Goal: Task Accomplishment & Management: Manage account settings

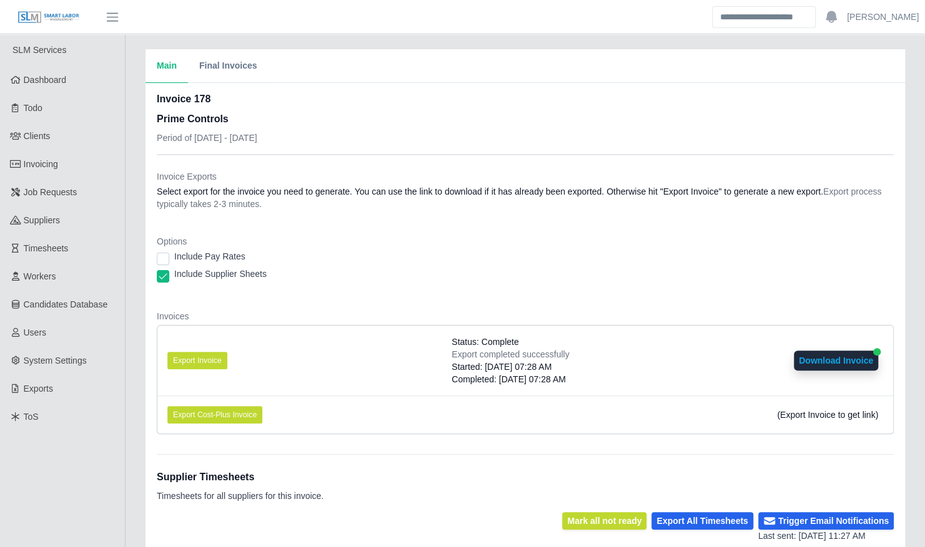
click at [853, 362] on button "Download Invoice" at bounding box center [835, 361] width 84 height 20
click at [832, 366] on button "Download Invoice" at bounding box center [835, 361] width 84 height 20
drag, startPoint x: 38, startPoint y: 271, endPoint x: 115, endPoint y: 271, distance: 76.8
click at [38, 272] on span "Workers" at bounding box center [40, 277] width 32 height 10
click at [818, 357] on button "Download Invoice" at bounding box center [835, 361] width 84 height 20
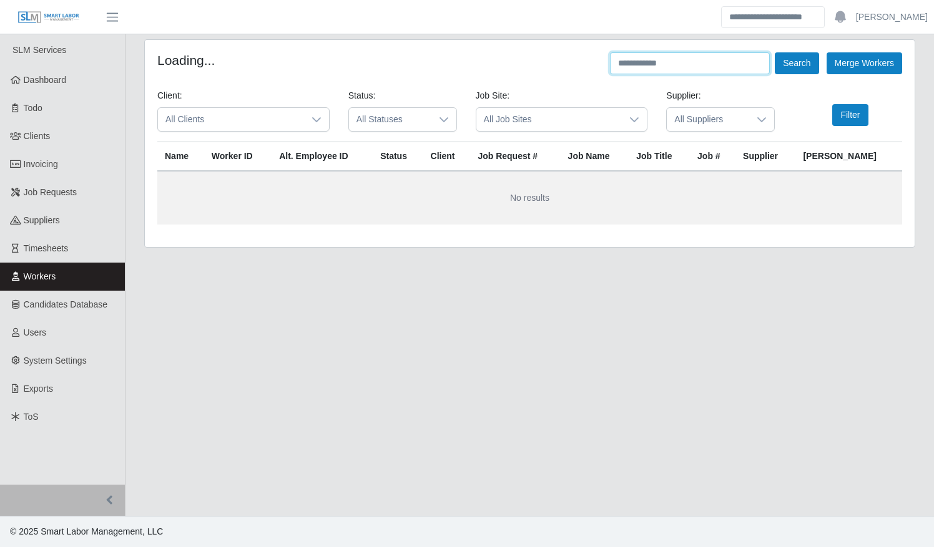
click at [662, 63] on input "text" at bounding box center [690, 63] width 160 height 22
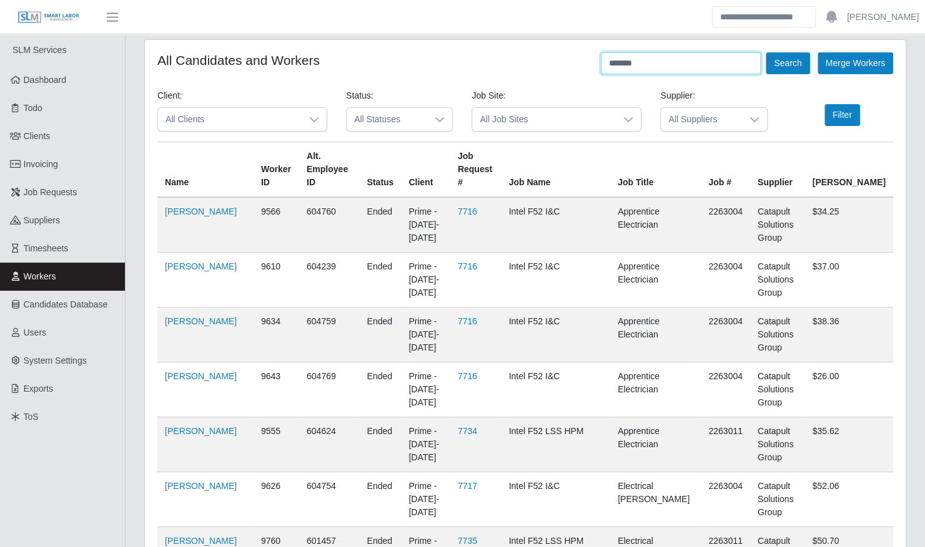
type input "*******"
click at [765, 52] on button "Search" at bounding box center [787, 63] width 44 height 22
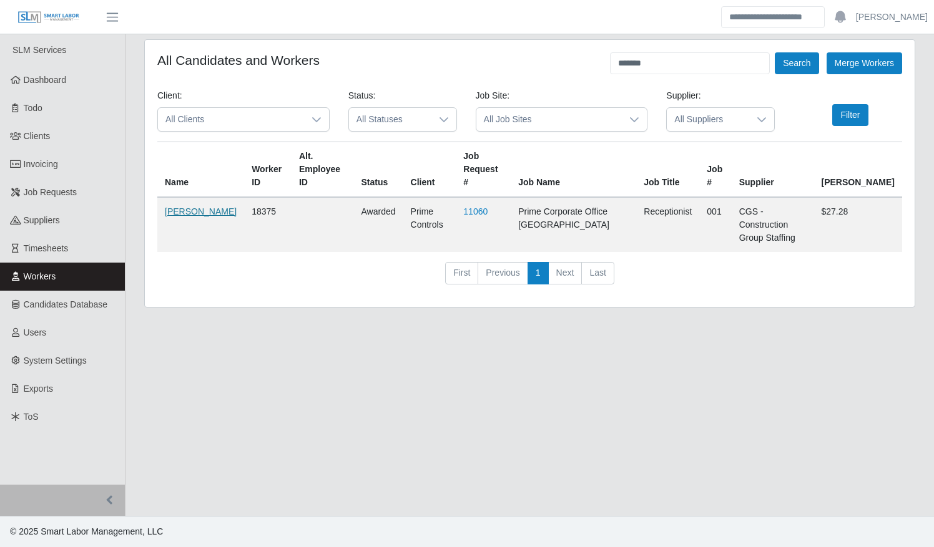
click at [175, 207] on link "Maureen Lopez" at bounding box center [201, 212] width 72 height 10
click at [28, 134] on span "Clients" at bounding box center [37, 136] width 27 height 10
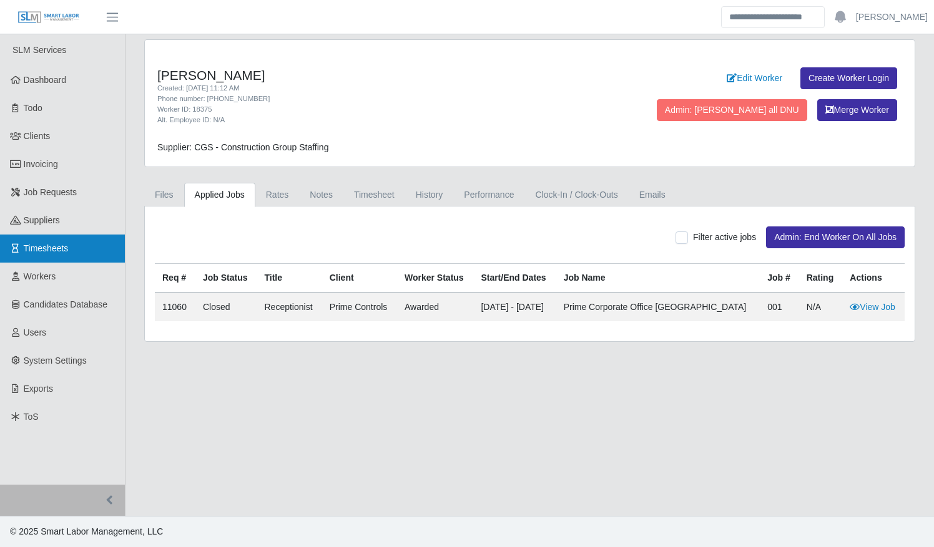
click at [41, 245] on span "Timesheets" at bounding box center [46, 248] width 45 height 10
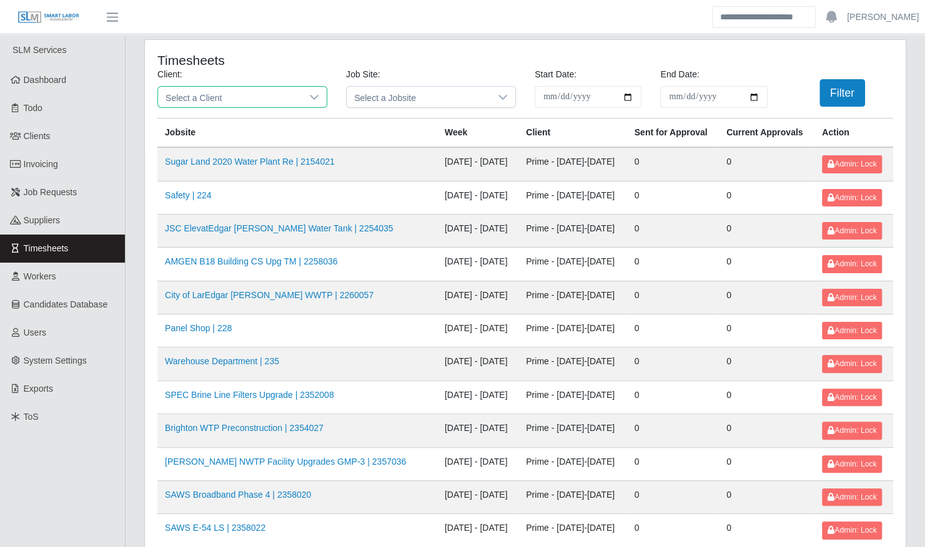
click at [280, 96] on span "Select a Client" at bounding box center [230, 97] width 144 height 21
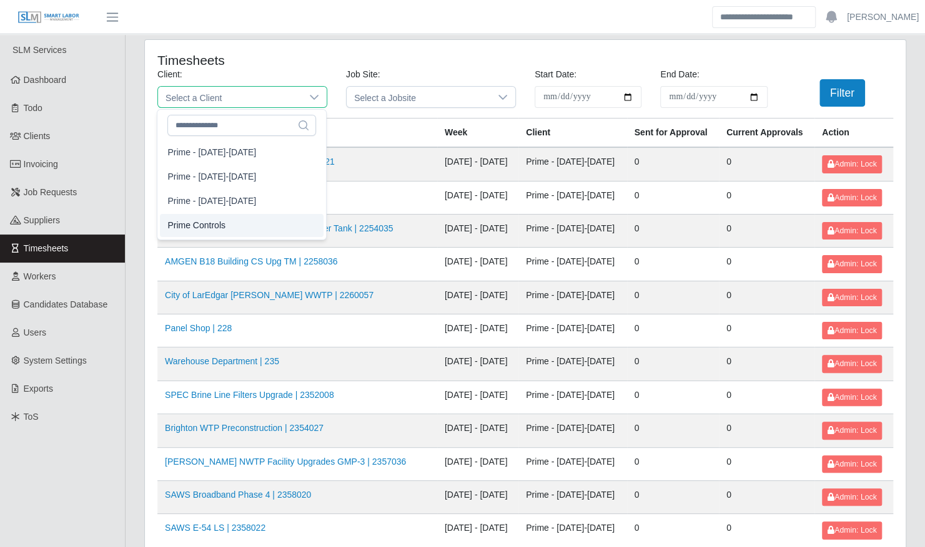
click at [261, 226] on li "Prime Controls" at bounding box center [242, 225] width 164 height 23
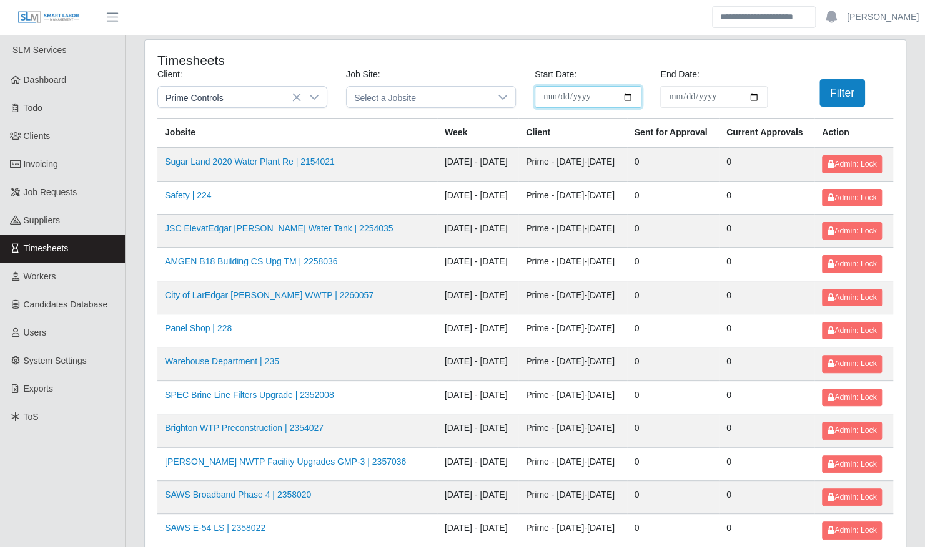
click at [627, 95] on input "**********" at bounding box center [587, 97] width 107 height 22
type input "**********"
click at [753, 101] on input "End Date:" at bounding box center [713, 97] width 107 height 22
type input "**********"
click at [832, 91] on button "Filter" at bounding box center [842, 92] width 46 height 27
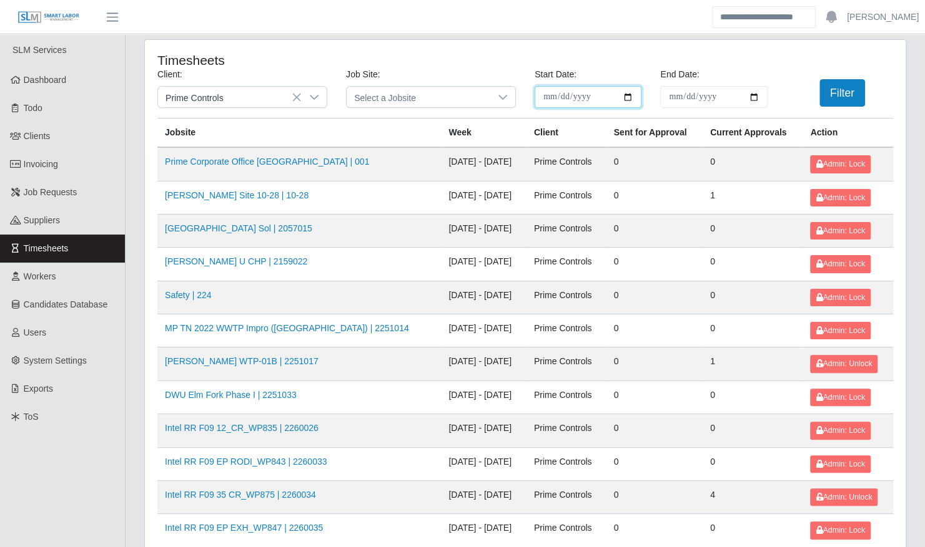
click at [624, 100] on input "**********" at bounding box center [587, 97] width 107 height 22
type input "**********"
click at [751, 97] on input "**********" at bounding box center [713, 97] width 107 height 22
type input "**********"
click at [851, 94] on button "Filter" at bounding box center [842, 92] width 46 height 27
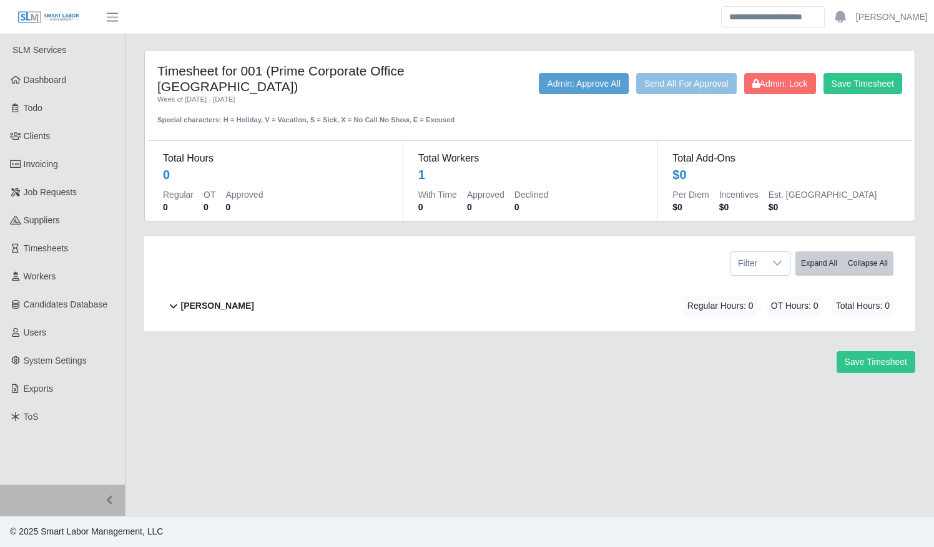
click at [363, 285] on div "[PERSON_NAME] Regular Hours: 0 OT Hours: 0 Total Hours: 0" at bounding box center [537, 306] width 712 height 51
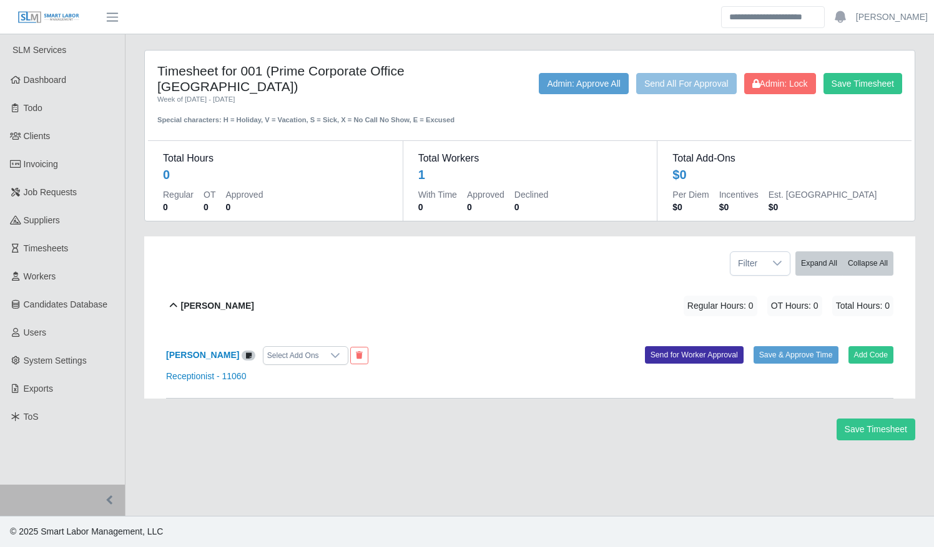
click at [895, 341] on div "[PERSON_NAME] Regular Hours: 0 OT Hours: 0 Total Hours: 0 [PERSON_NAME] Select …" at bounding box center [530, 340] width 746 height 118
click at [881, 346] on button "Add Code" at bounding box center [871, 354] width 46 height 17
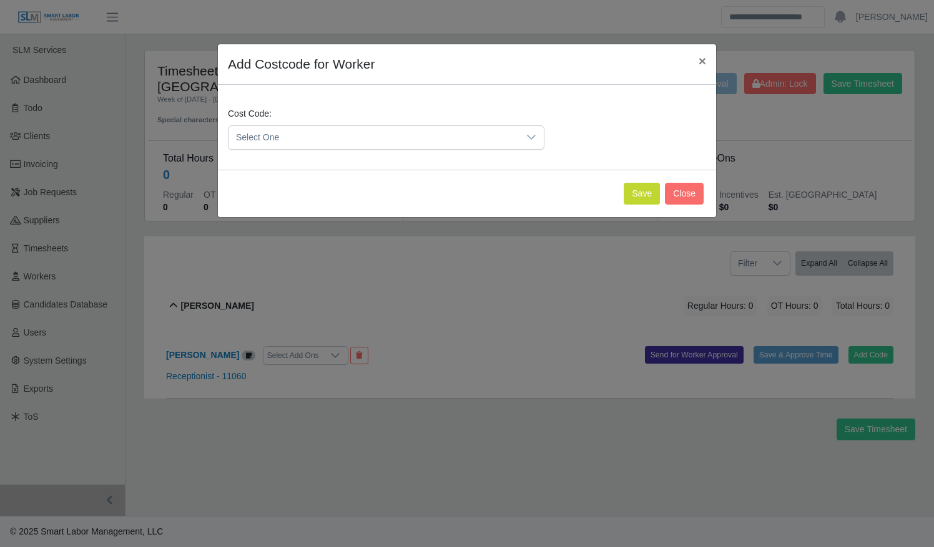
click at [419, 146] on span "Select One" at bounding box center [373, 137] width 290 height 23
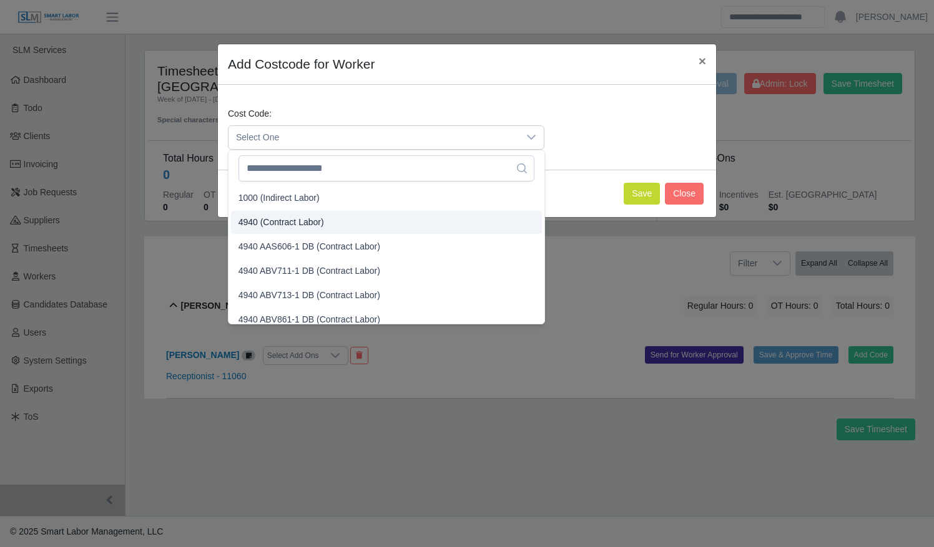
click at [383, 224] on li "4940 (Contract Labor)" at bounding box center [386, 222] width 311 height 23
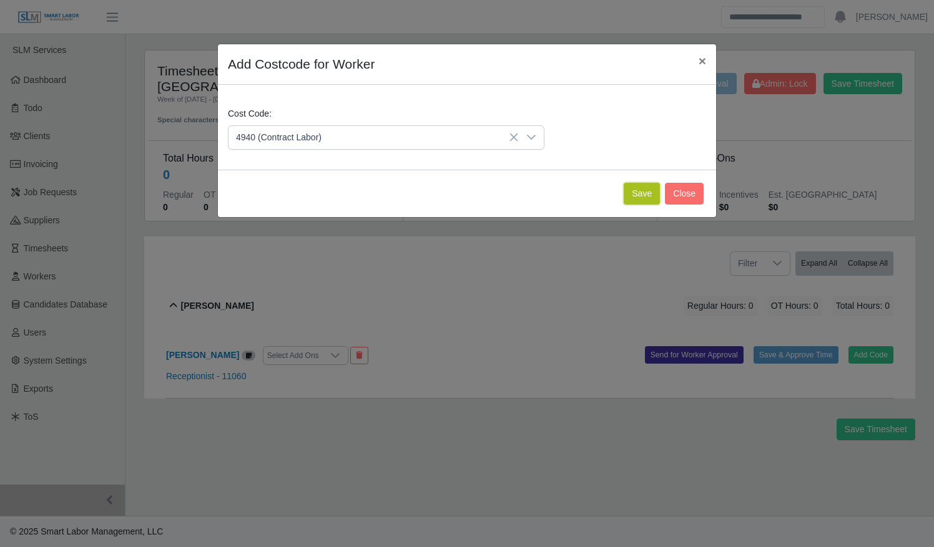
click at [645, 193] on button "Save" at bounding box center [642, 194] width 36 height 22
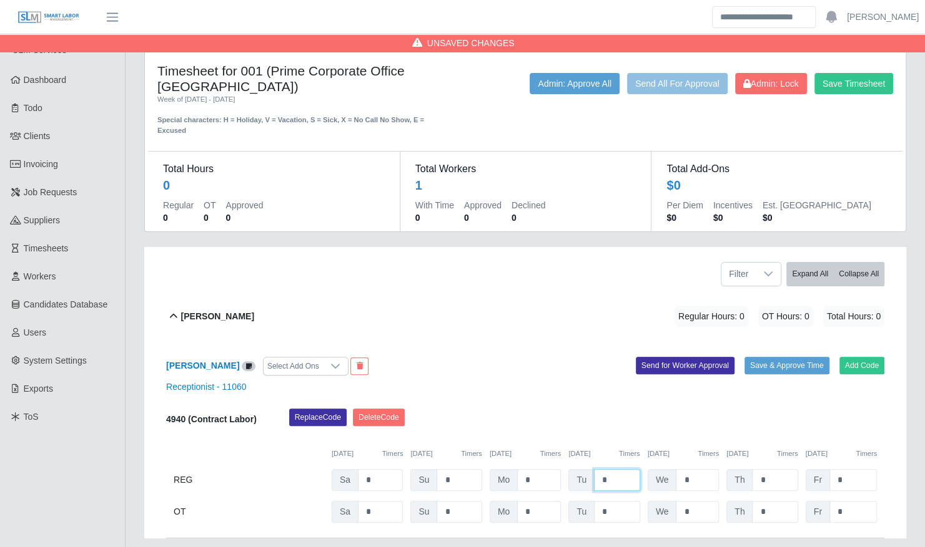
drag, startPoint x: 612, startPoint y: 448, endPoint x: 562, endPoint y: 452, distance: 50.1
click at [562, 469] on div "REG Sa * Su * Mo * Tu * We * Th * Fr *" at bounding box center [525, 480] width 718 height 22
type input "*"
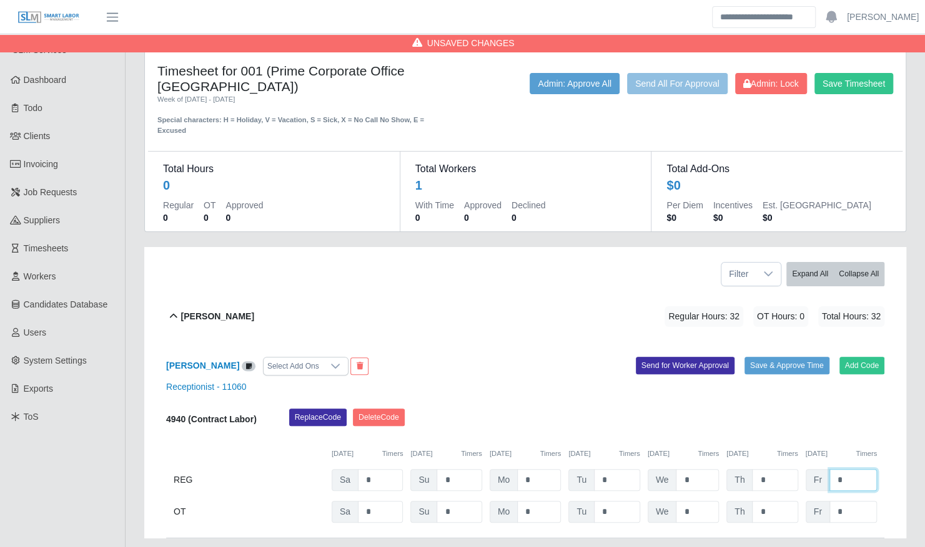
type input "*"
click at [787, 357] on button "Save & Approve Time" at bounding box center [786, 365] width 85 height 17
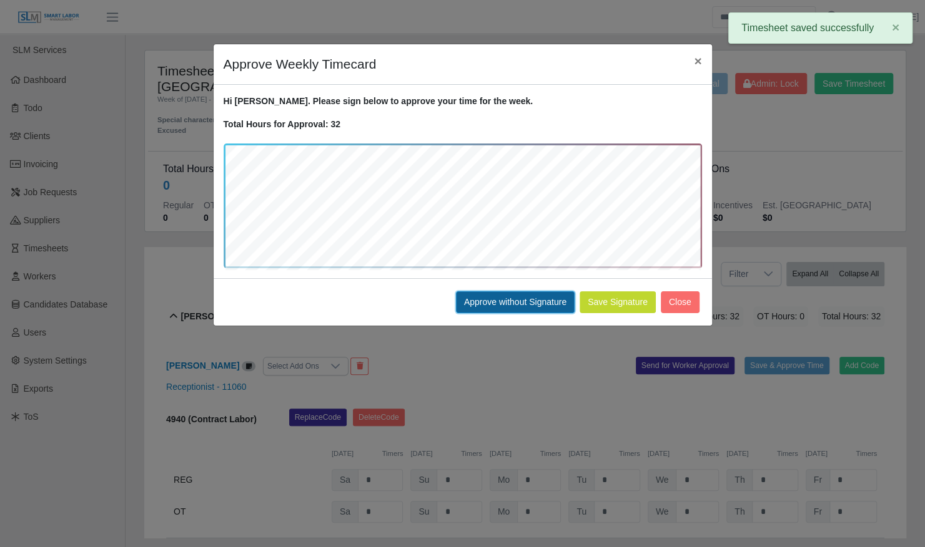
click at [503, 305] on button "Approve without Signature" at bounding box center [515, 303] width 119 height 22
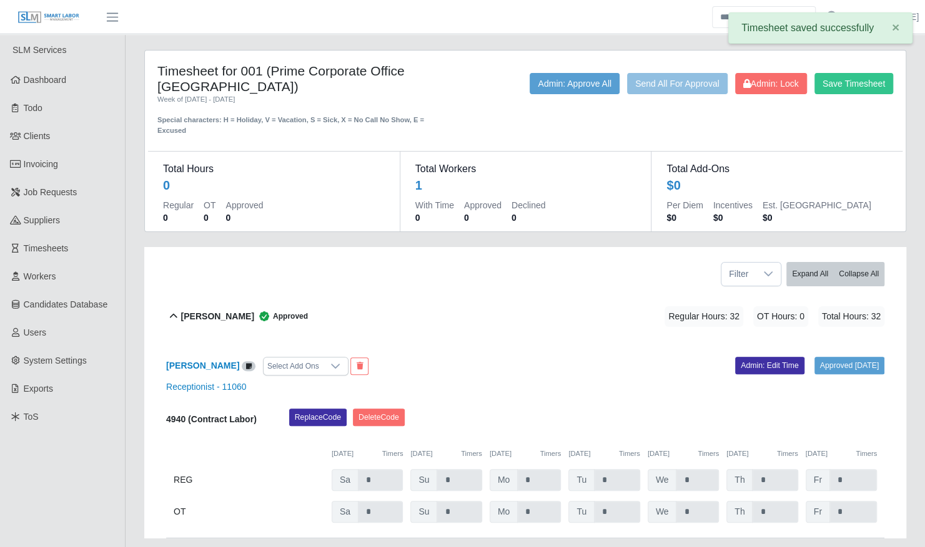
click at [433, 292] on div "Maureen Lopez Approved Regular Hours: 32 OT Hours: 0 Total Hours: 32" at bounding box center [532, 317] width 703 height 51
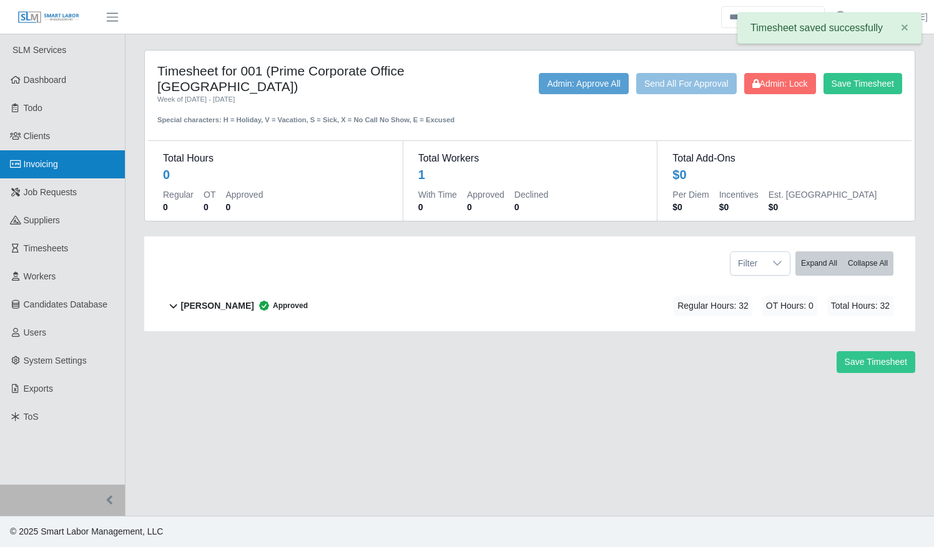
click at [46, 167] on span "Invoicing" at bounding box center [41, 164] width 34 height 10
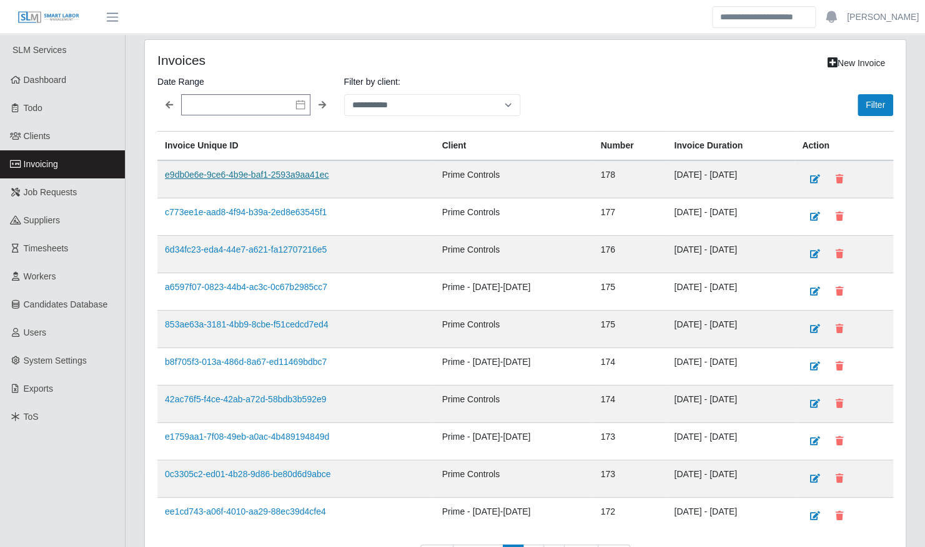
click at [259, 176] on link "e9db0e6e-9ce6-4b9e-baf1-2593a9aa41ec" at bounding box center [247, 175] width 164 height 10
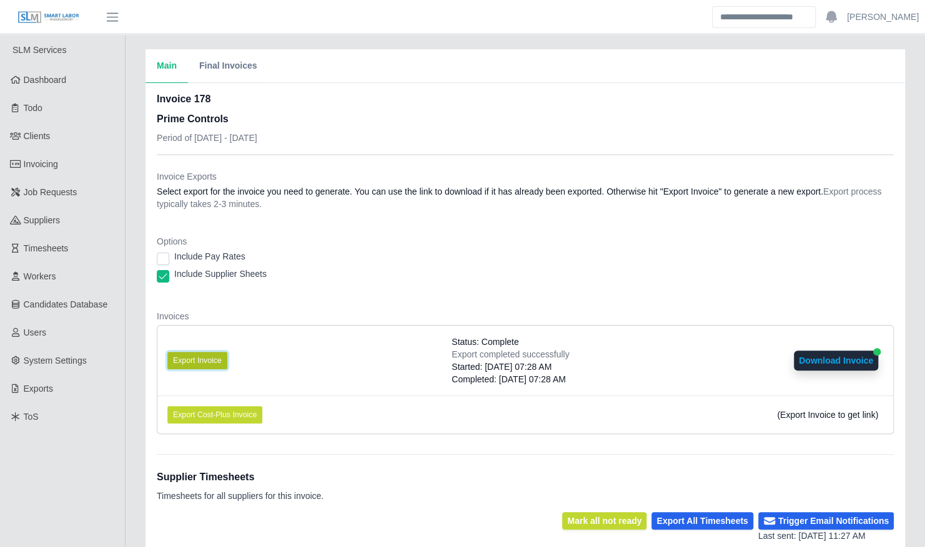
click at [200, 357] on button "Export Invoice" at bounding box center [197, 360] width 60 height 17
click at [201, 361] on button "Export Invoice" at bounding box center [197, 360] width 60 height 17
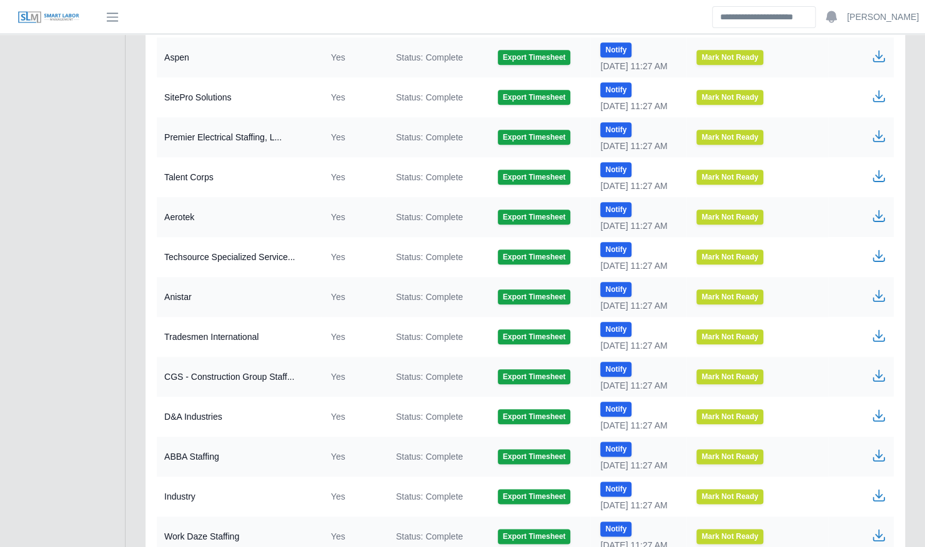
scroll to position [613, 0]
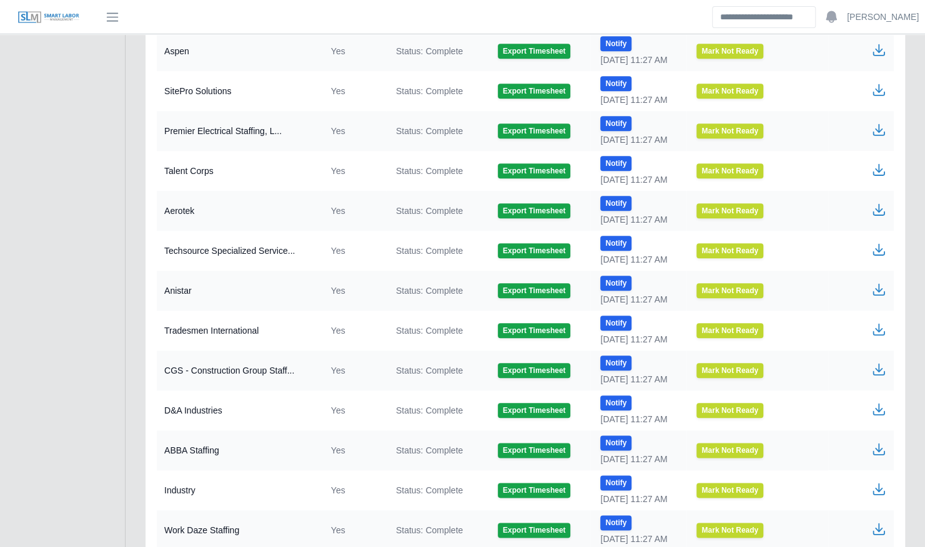
click at [878, 365] on icon "button" at bounding box center [878, 367] width 7 height 9
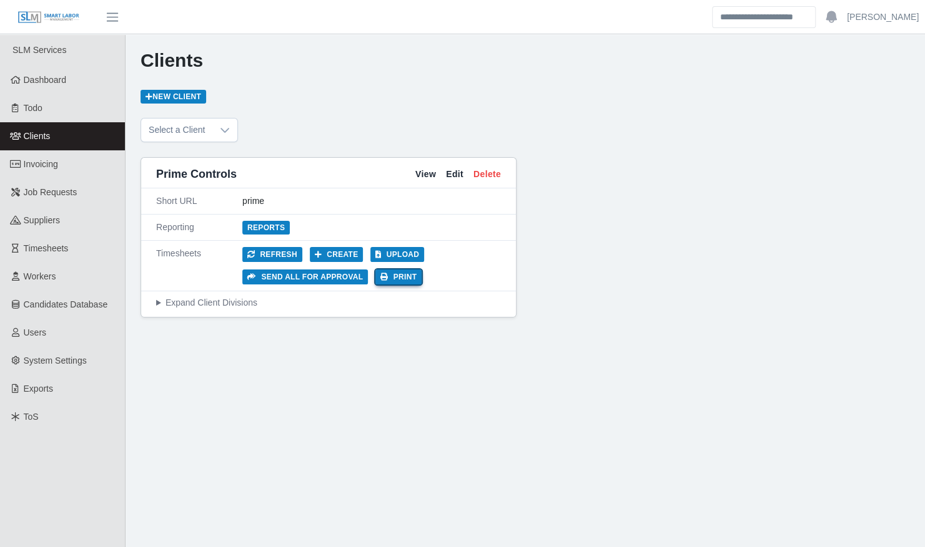
click at [399, 274] on button "Print" at bounding box center [398, 277] width 46 height 15
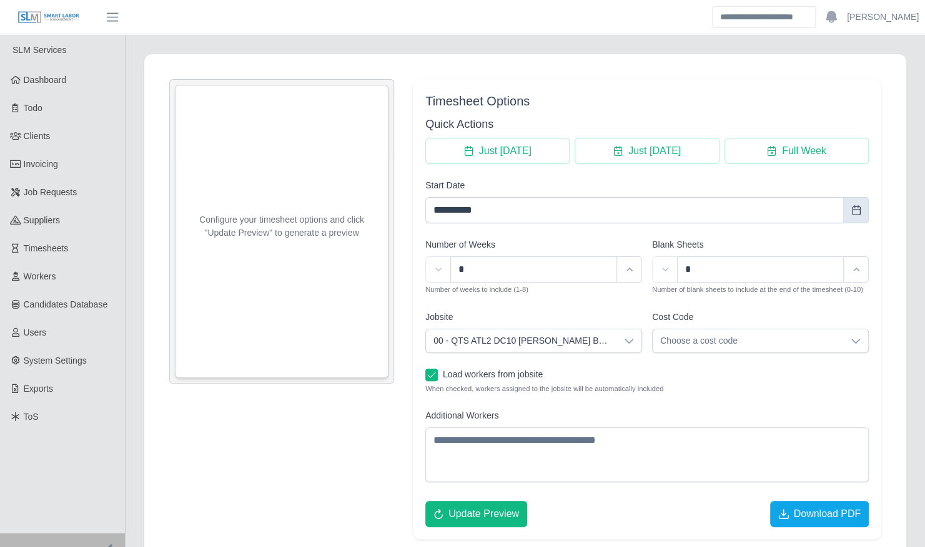
click at [851, 211] on icon "Choose Date" at bounding box center [856, 210] width 10 height 10
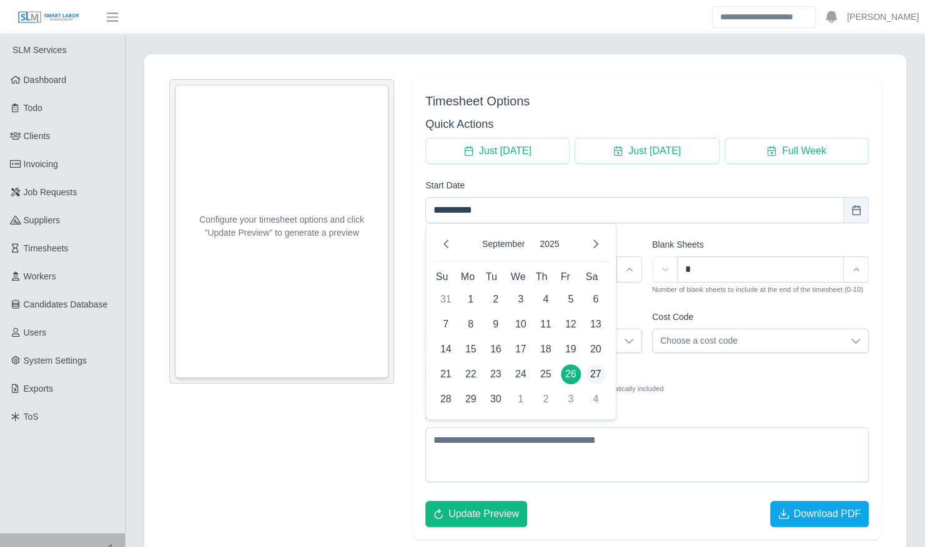
click at [584, 373] on td "27" at bounding box center [595, 374] width 25 height 25
click at [593, 373] on span "27" at bounding box center [596, 375] width 20 height 20
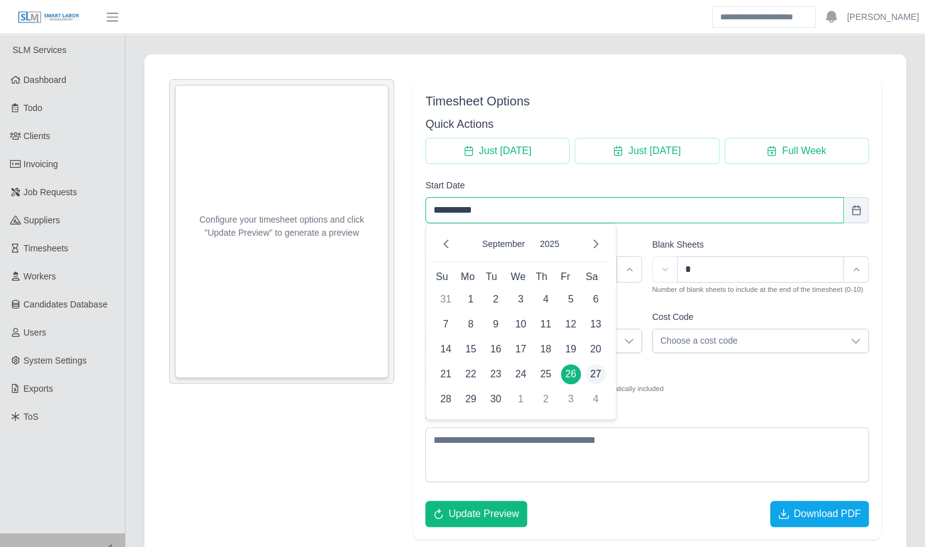
type input "**********"
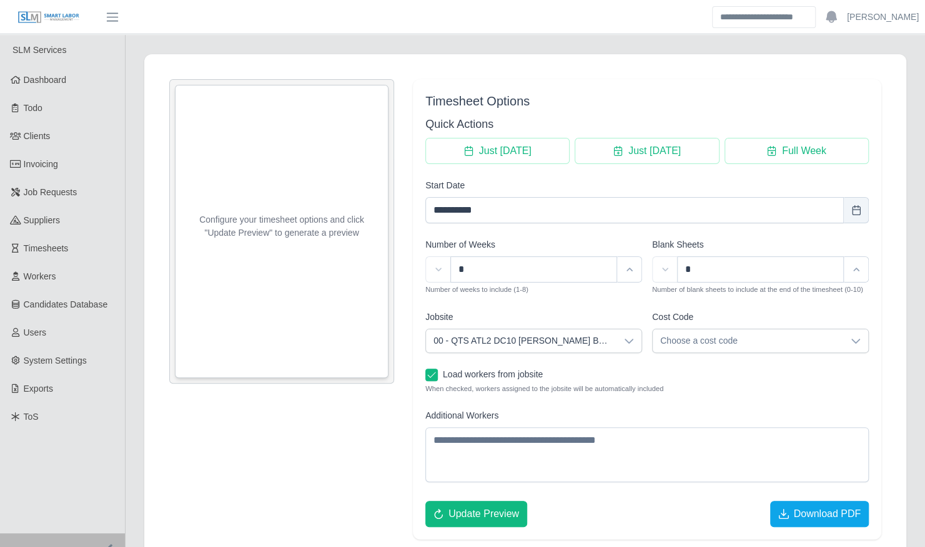
click at [622, 343] on div at bounding box center [628, 341] width 25 height 23
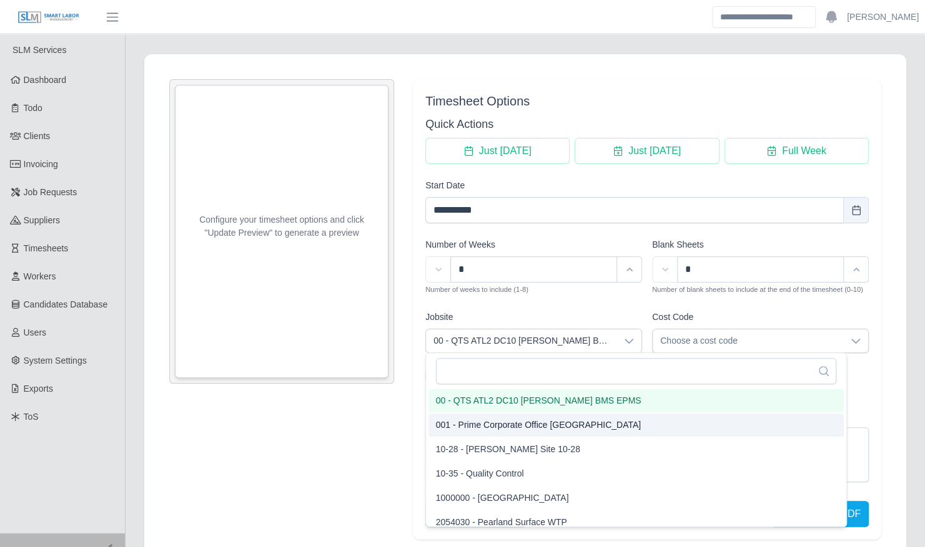
click at [542, 424] on span "001 - Prime Corporate Office Dallas" at bounding box center [538, 425] width 205 height 13
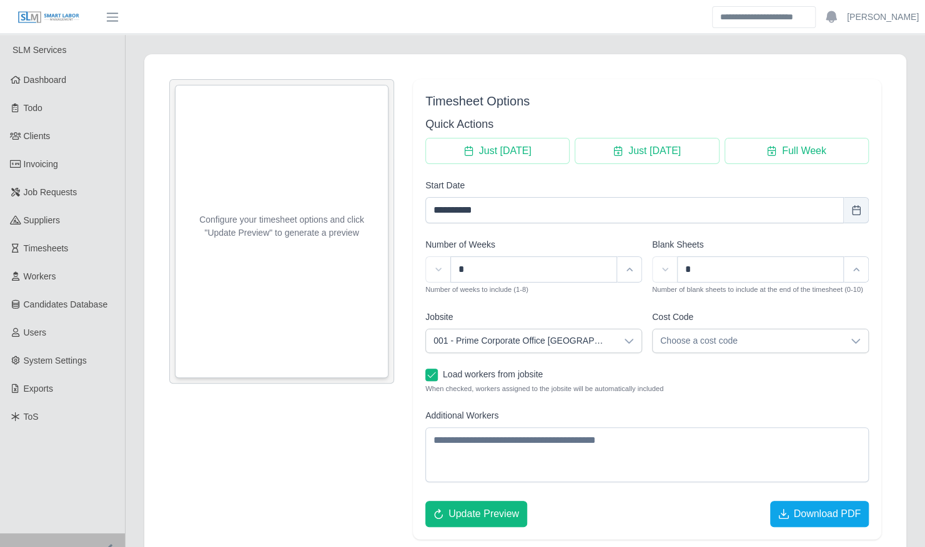
click at [674, 341] on span "Choose a cost code" at bounding box center [747, 341] width 190 height 23
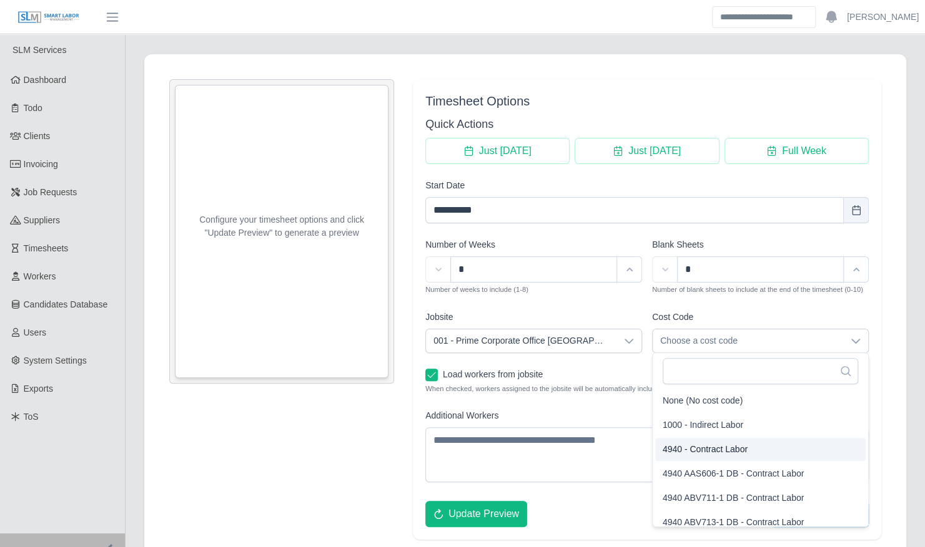
click at [674, 440] on li "4940 - Contract Labor" at bounding box center [760, 449] width 210 height 23
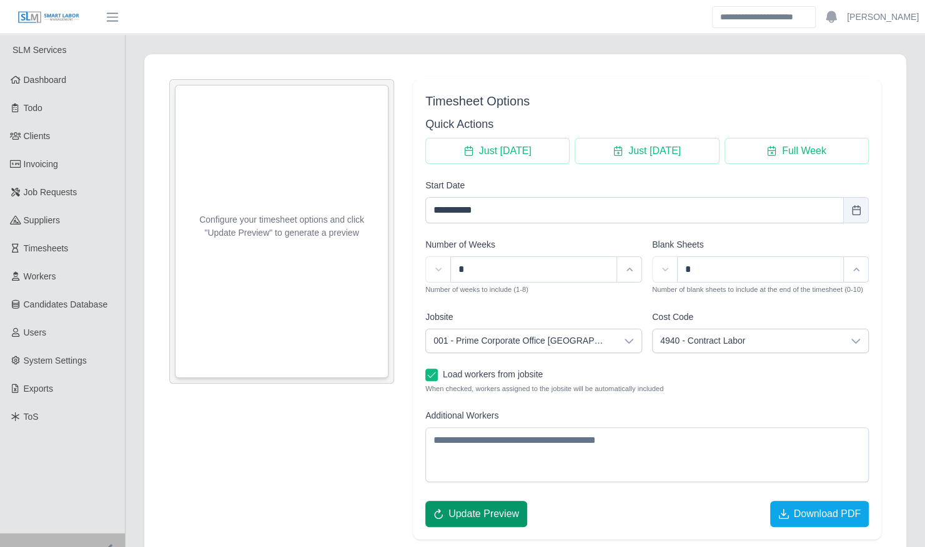
click at [485, 517] on span "Update Preview" at bounding box center [483, 514] width 71 height 15
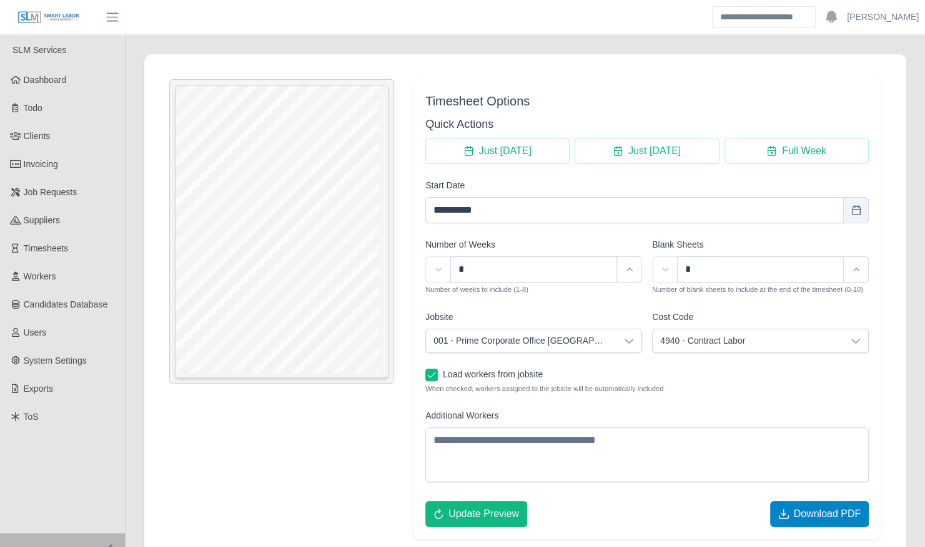
click at [810, 509] on span "Download PDF" at bounding box center [826, 514] width 67 height 15
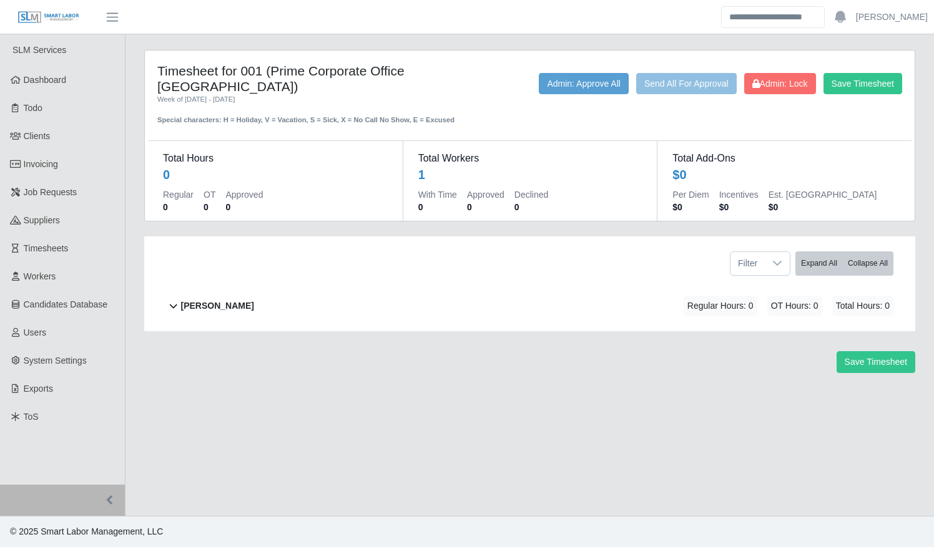
click at [637, 298] on div "[PERSON_NAME] Regular Hours: 0 OT Hours: 0 Total Hours: 0" at bounding box center [537, 306] width 712 height 51
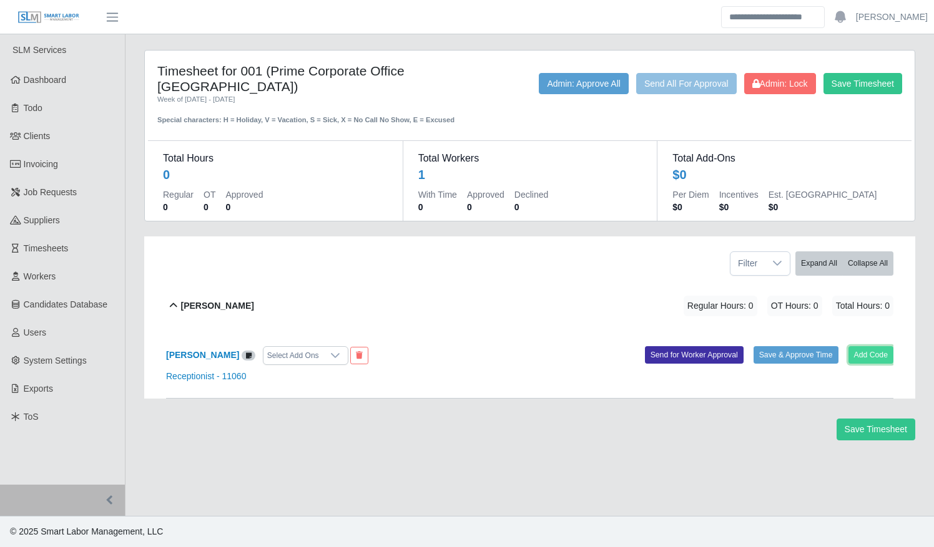
click at [863, 346] on button "Add Code" at bounding box center [871, 354] width 46 height 17
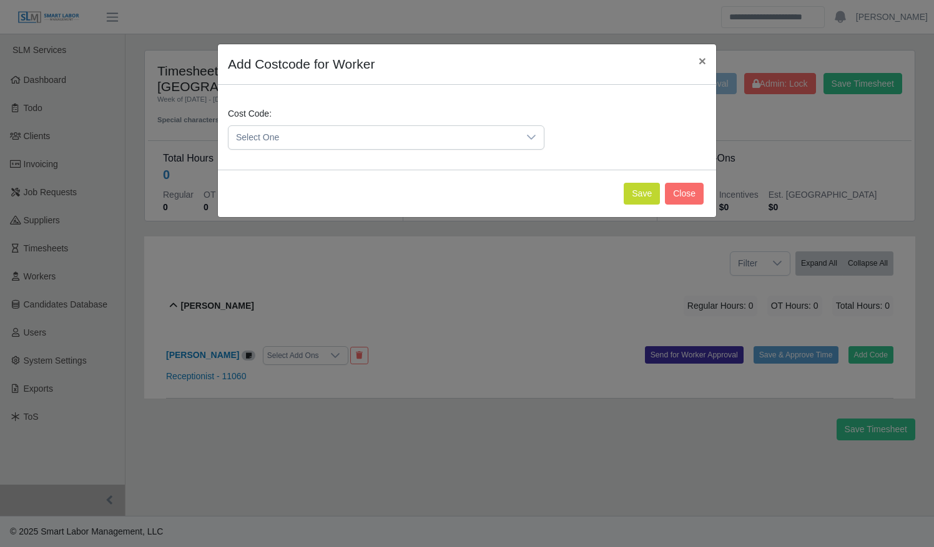
click at [319, 135] on span "Select One" at bounding box center [373, 137] width 290 height 23
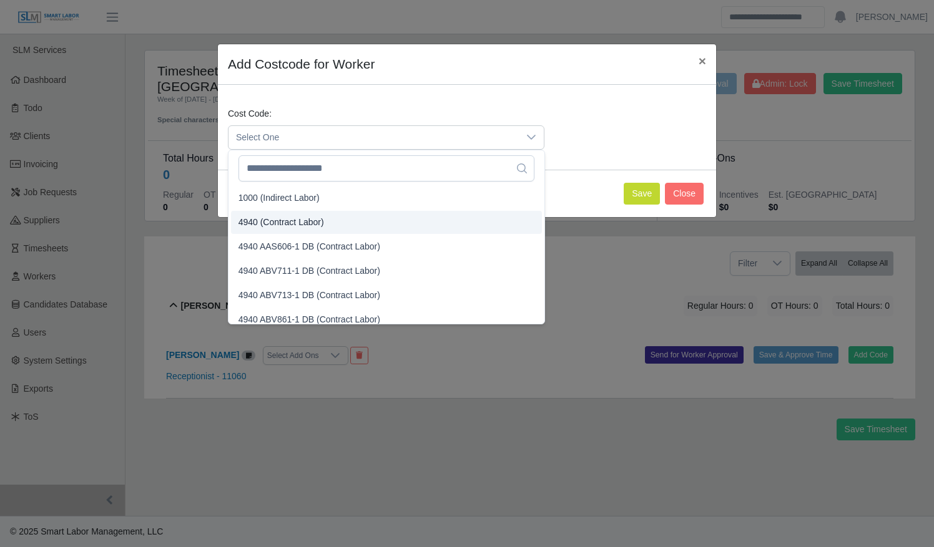
click at [338, 223] on li "4940 (Contract Labor)" at bounding box center [386, 222] width 311 height 23
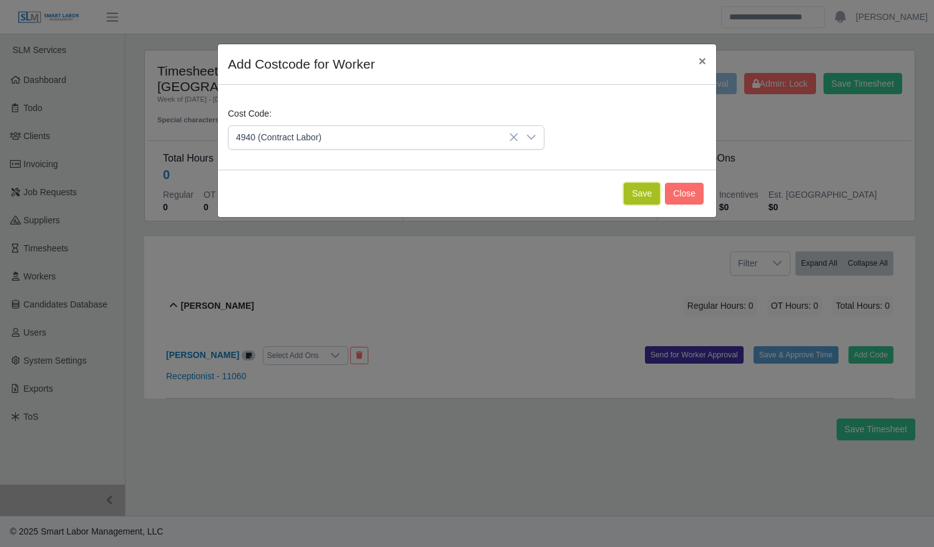
click at [637, 188] on button "Save" at bounding box center [642, 194] width 36 height 22
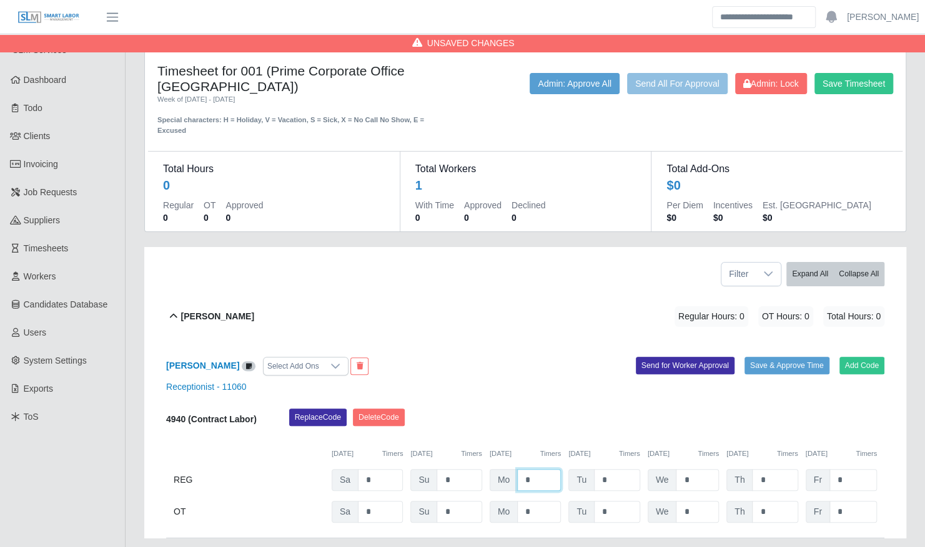
drag, startPoint x: 524, startPoint y: 453, endPoint x: 489, endPoint y: 452, distance: 35.0
click at [490, 469] on div "Mo *" at bounding box center [524, 480] width 71 height 22
type input "*"
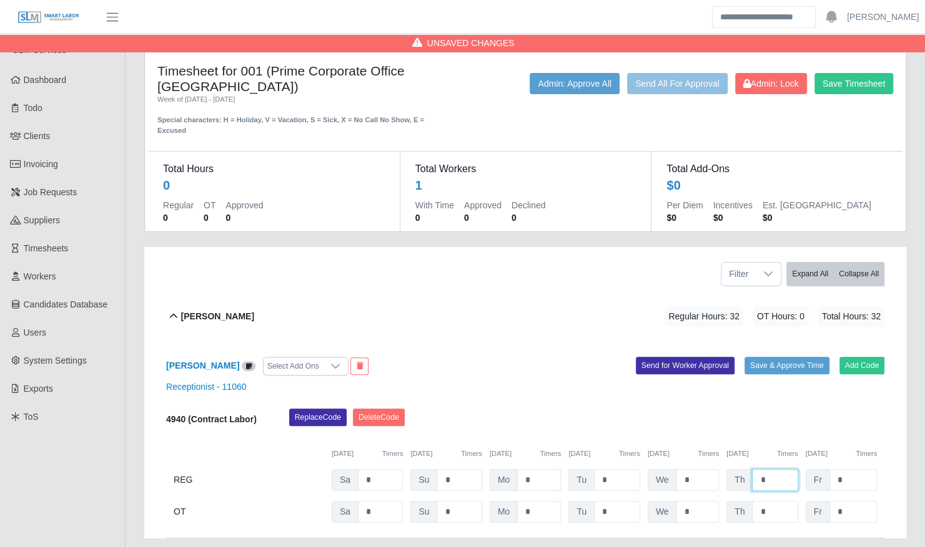
type input "*"
click at [762, 357] on button "Save & Approve Time" at bounding box center [786, 365] width 85 height 17
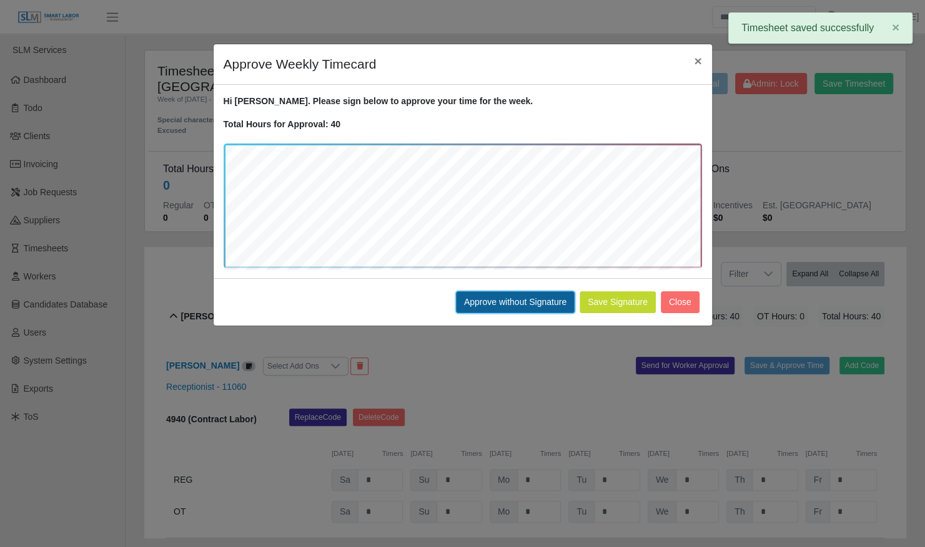
click at [532, 297] on button "Approve without Signature" at bounding box center [515, 303] width 119 height 22
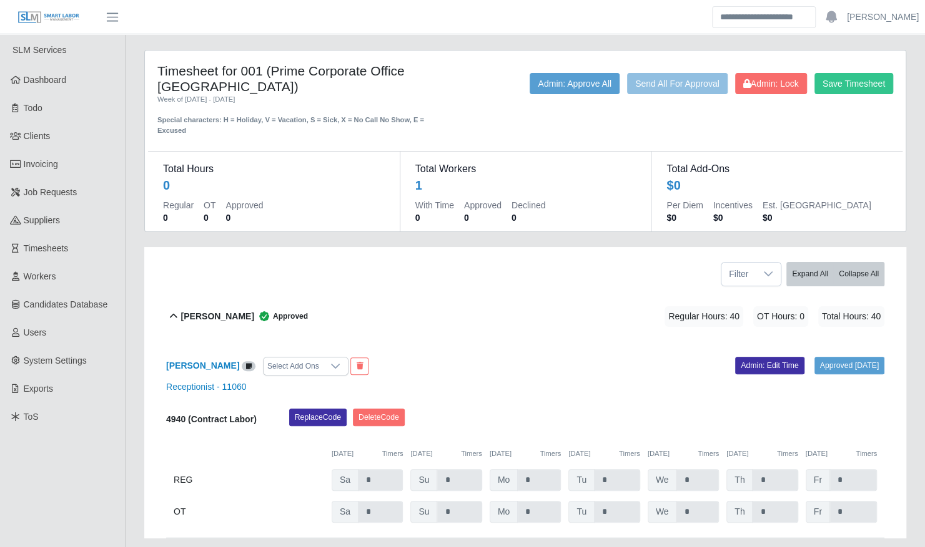
drag, startPoint x: 446, startPoint y: 71, endPoint x: 245, endPoint y: 69, distance: 201.0
click at [245, 69] on h4 "Timesheet for 001 (Prime Corporate Office [GEOGRAPHIC_DATA])" at bounding box center [304, 78] width 295 height 31
copy h4 "001 (Prime Corporate Office [GEOGRAPHIC_DATA]"
click at [43, 270] on link "Workers" at bounding box center [62, 277] width 125 height 28
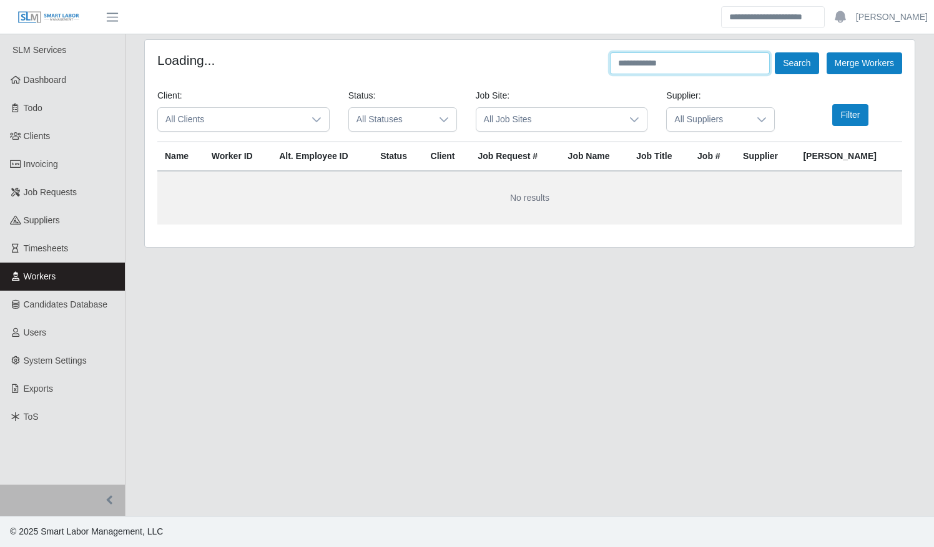
click at [644, 67] on input "text" at bounding box center [690, 63] width 160 height 22
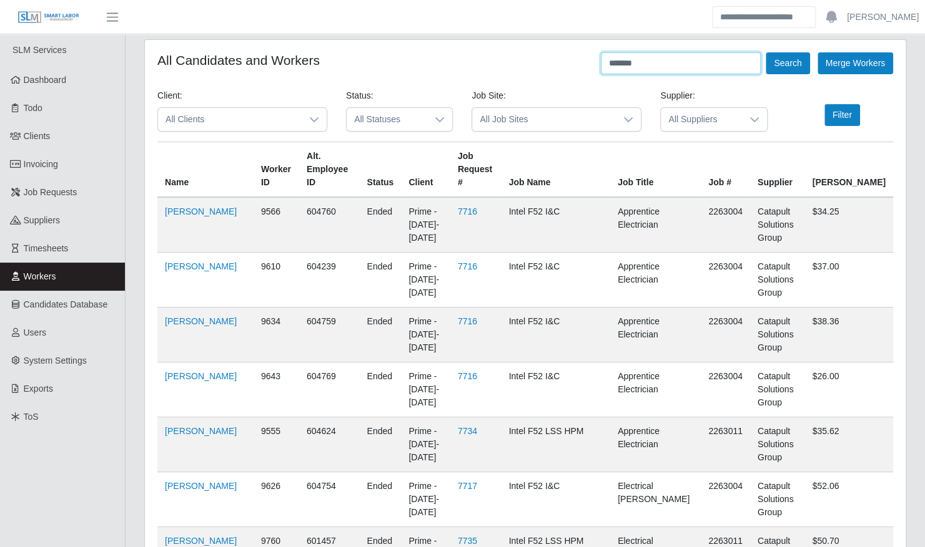
type input "********"
click at [765, 52] on button "Search" at bounding box center [787, 63] width 44 height 22
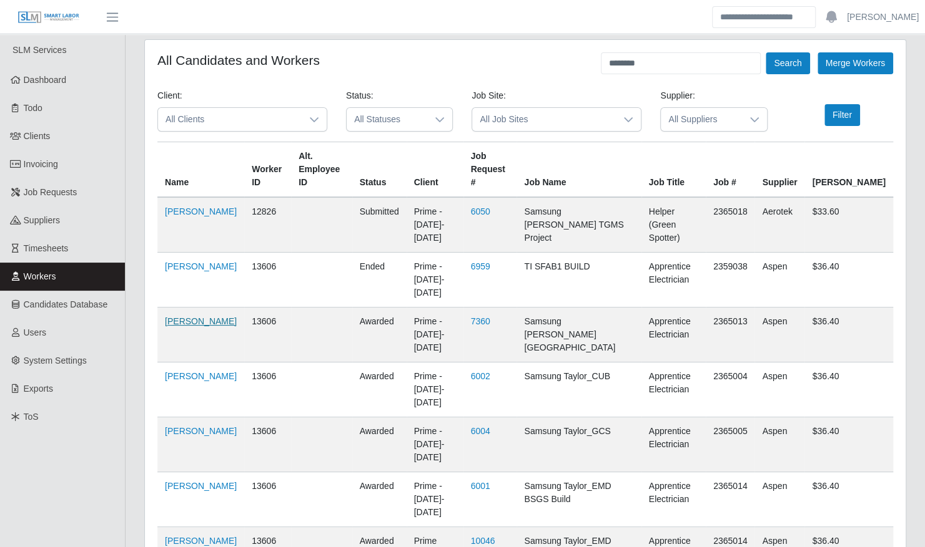
click at [171, 316] on link "[PERSON_NAME]" at bounding box center [201, 321] width 72 height 10
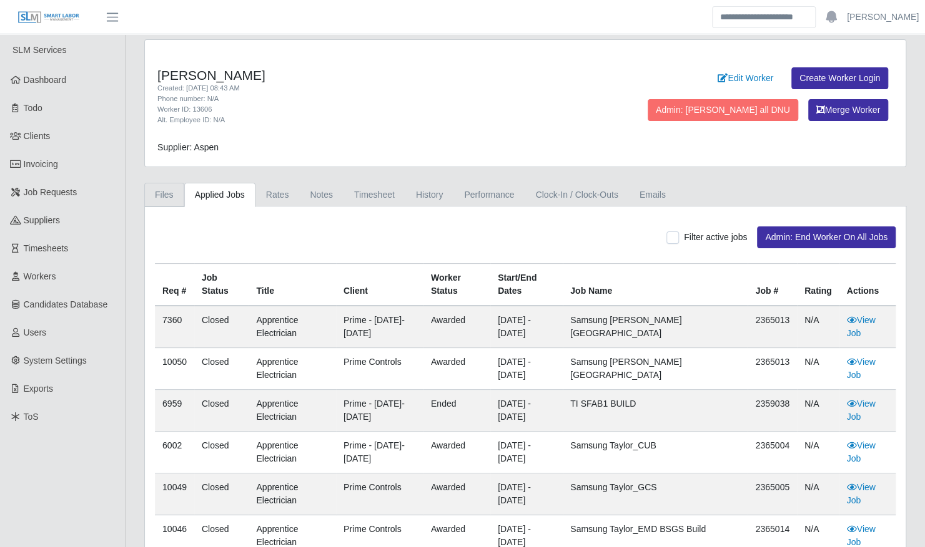
click at [170, 197] on link "Files" at bounding box center [164, 195] width 40 height 24
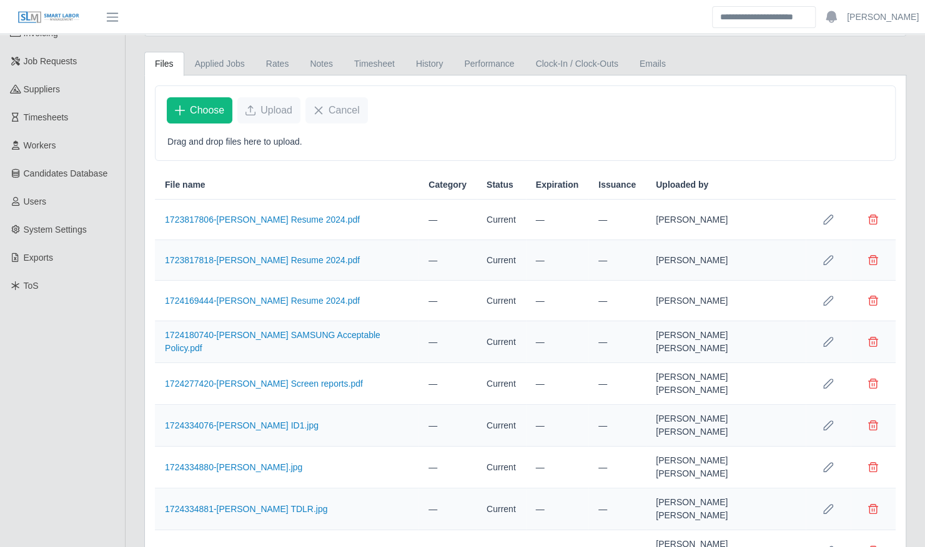
scroll to position [185, 0]
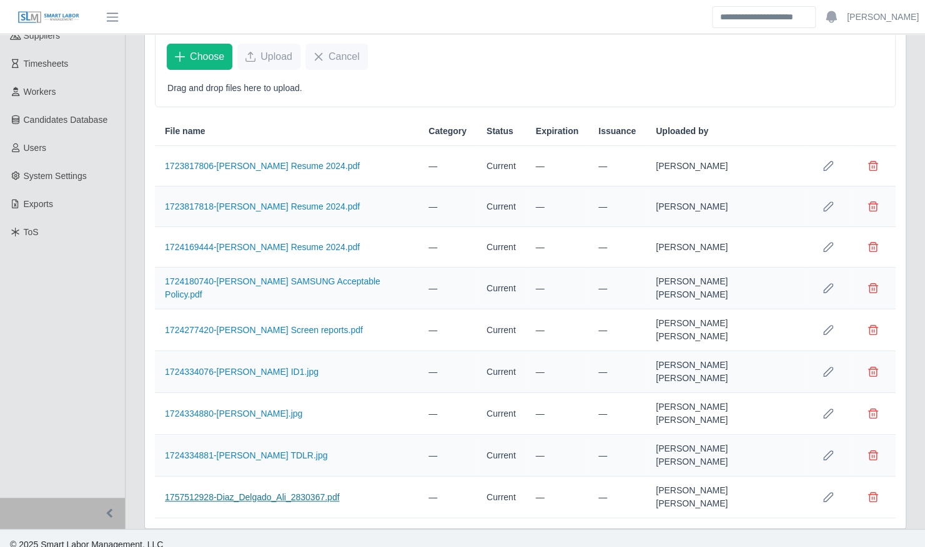
click at [277, 493] on link "1757512928-Diaz_Delgado_Ali_2830367.pdf" at bounding box center [252, 498] width 174 height 10
